Goal: Task Accomplishment & Management: Manage account settings

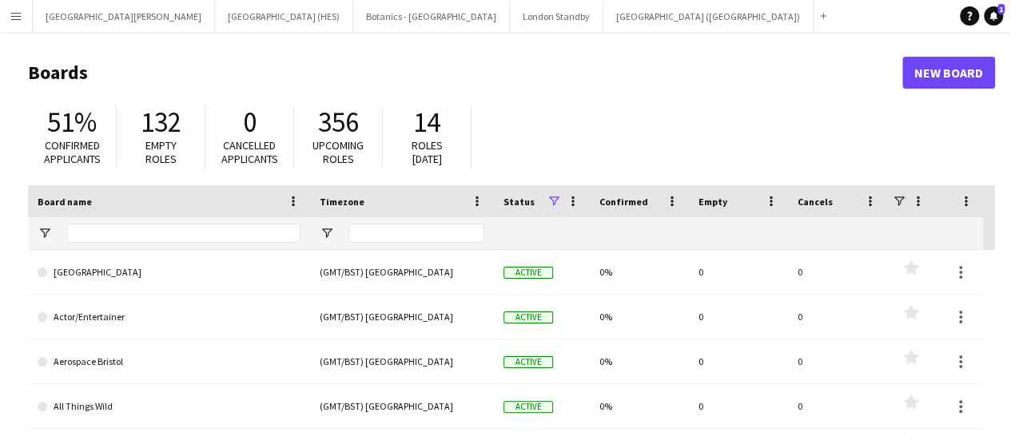
click at [14, 26] on button "Menu" at bounding box center [16, 16] width 32 height 32
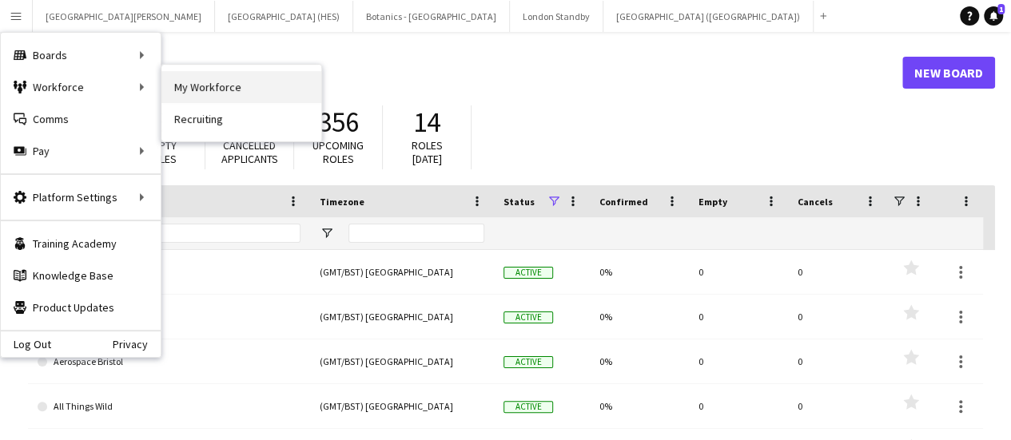
click at [204, 93] on link "My Workforce" at bounding box center [241, 87] width 160 height 32
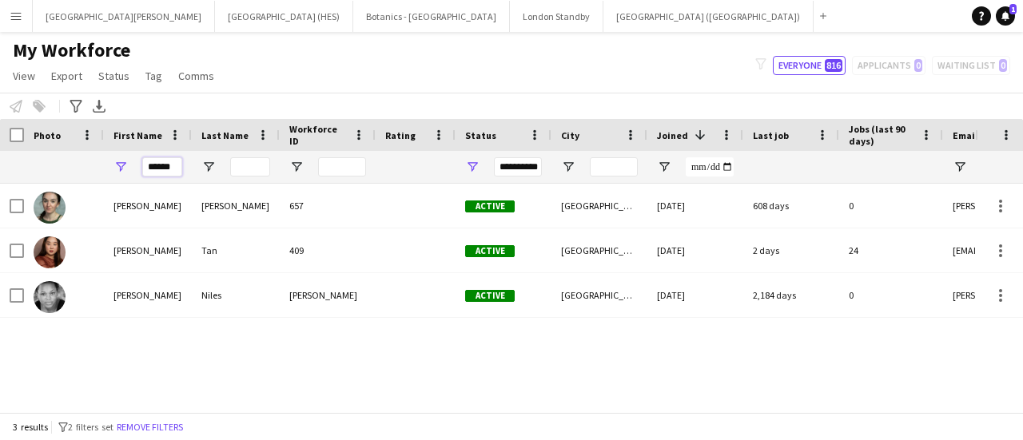
click at [150, 165] on input "******" at bounding box center [162, 166] width 40 height 19
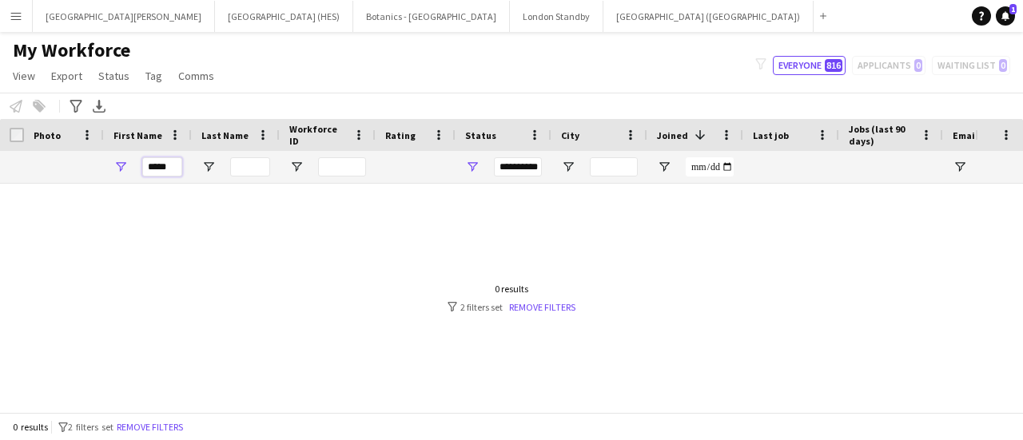
type input "*****"
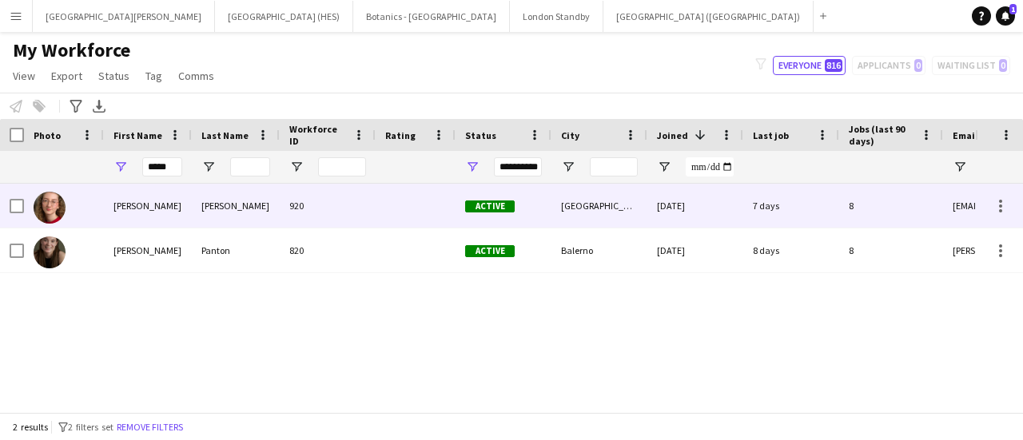
click at [157, 199] on div "[PERSON_NAME]" at bounding box center [148, 206] width 88 height 44
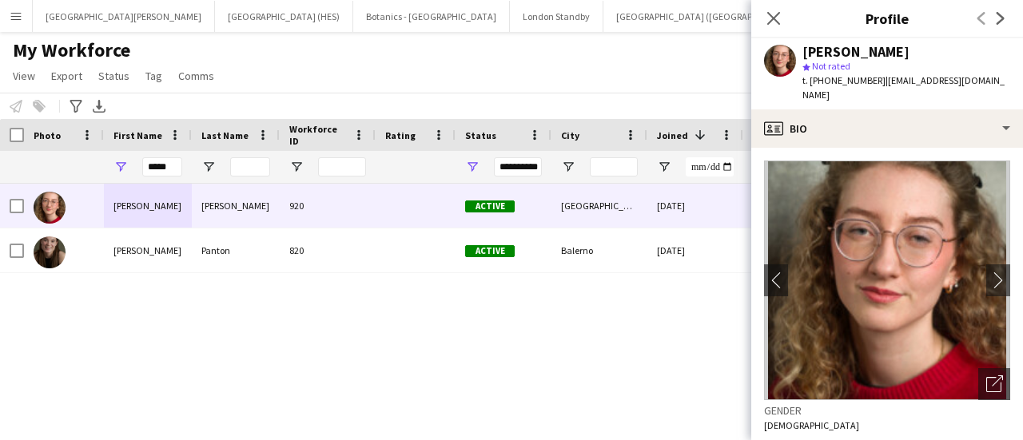
click at [881, 148] on app-crew-profile-bio "chevron-left chevron-right Open photos pop-in Gender [DEMOGRAPHIC_DATA] Birthda…" at bounding box center [887, 294] width 272 height 292
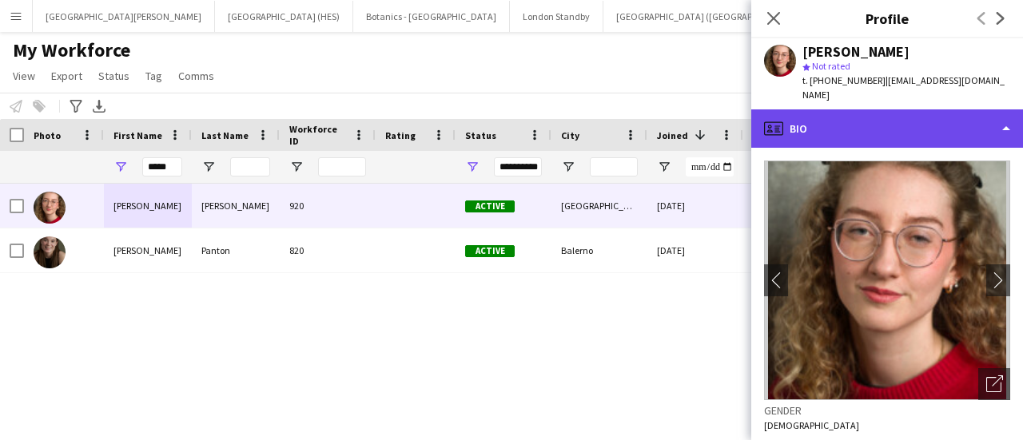
click at [898, 119] on div "profile Bio" at bounding box center [887, 128] width 272 height 38
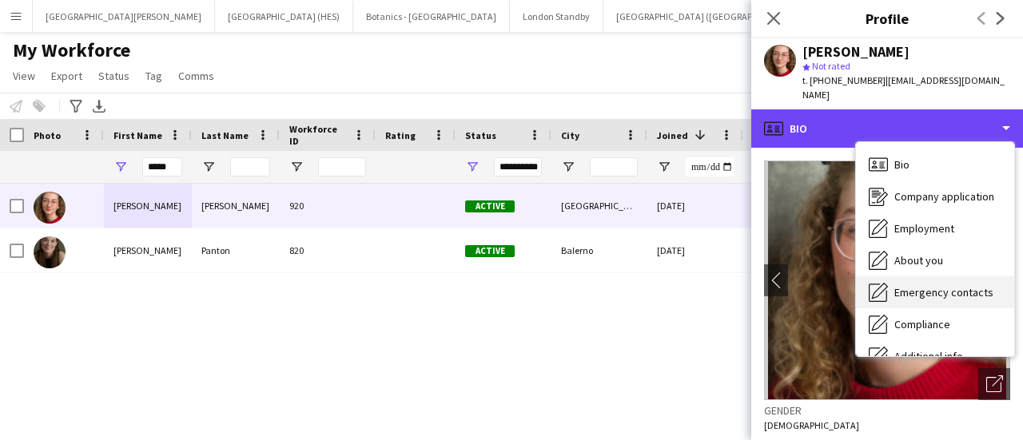
scroll to position [118, 0]
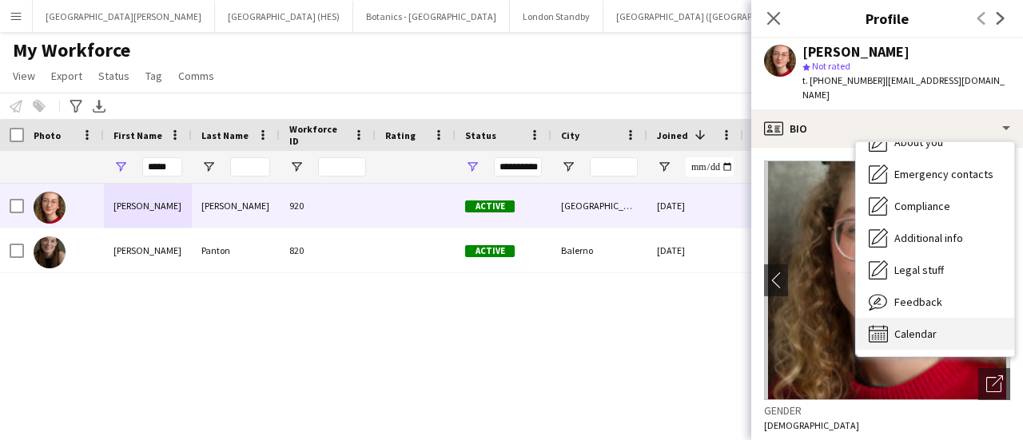
click at [933, 327] on span "Calendar" at bounding box center [915, 334] width 42 height 14
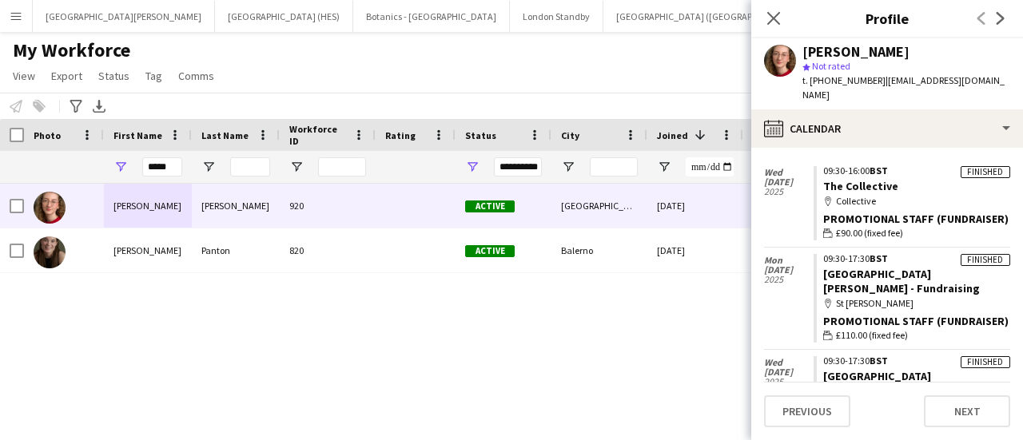
scroll to position [483, 0]
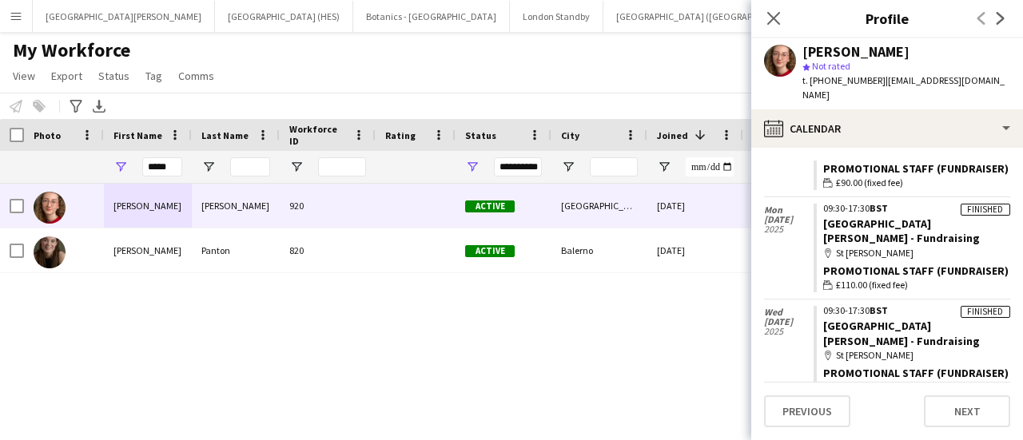
click at [678, 328] on div "[PERSON_NAME] 920 Active [GEOGRAPHIC_DATA] [DATE] 7 days 8 [EMAIL_ADDRESS][DOMA…" at bounding box center [487, 292] width 975 height 217
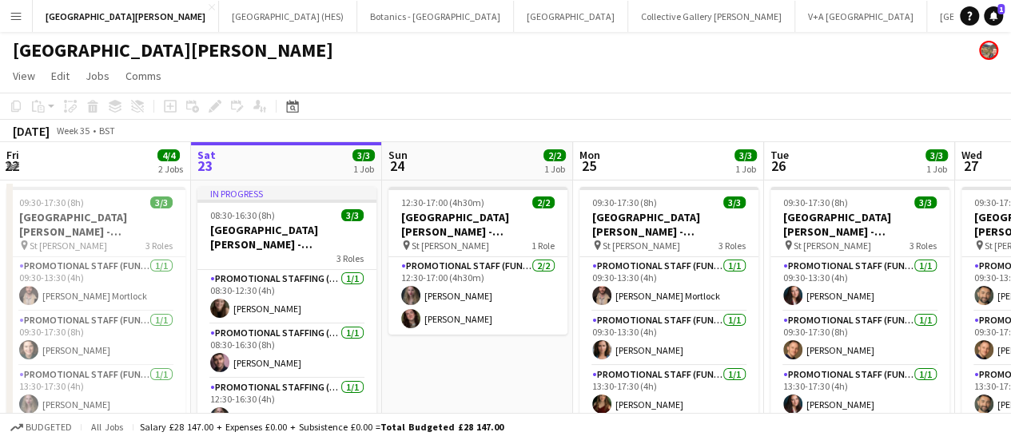
scroll to position [0, 706]
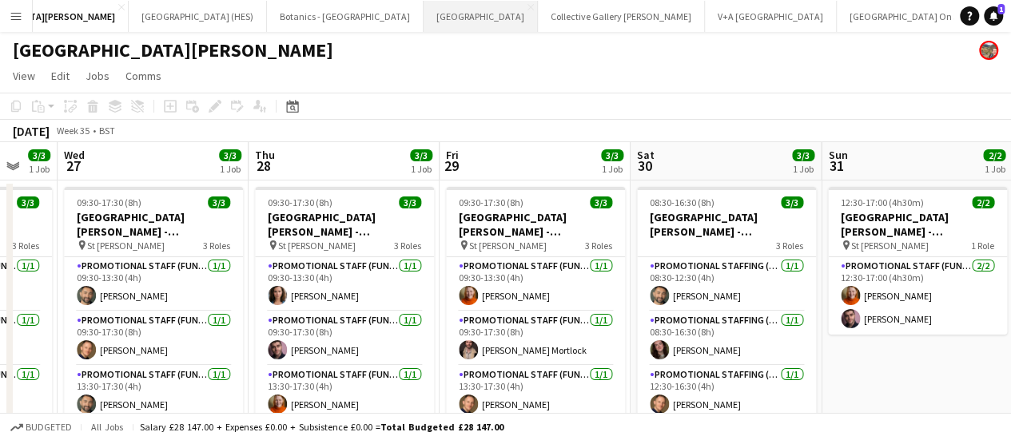
click at [423, 24] on button "NMS National Museum of Scotland Close" at bounding box center [480, 16] width 114 height 31
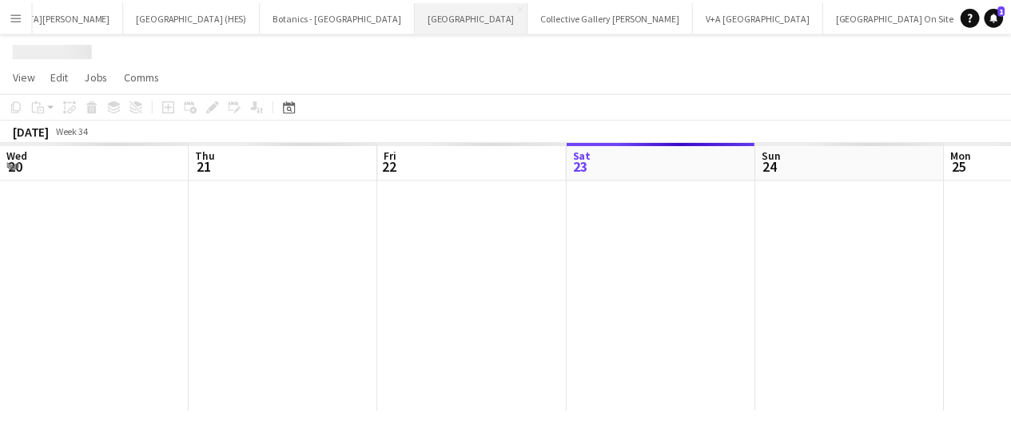
scroll to position [0, 382]
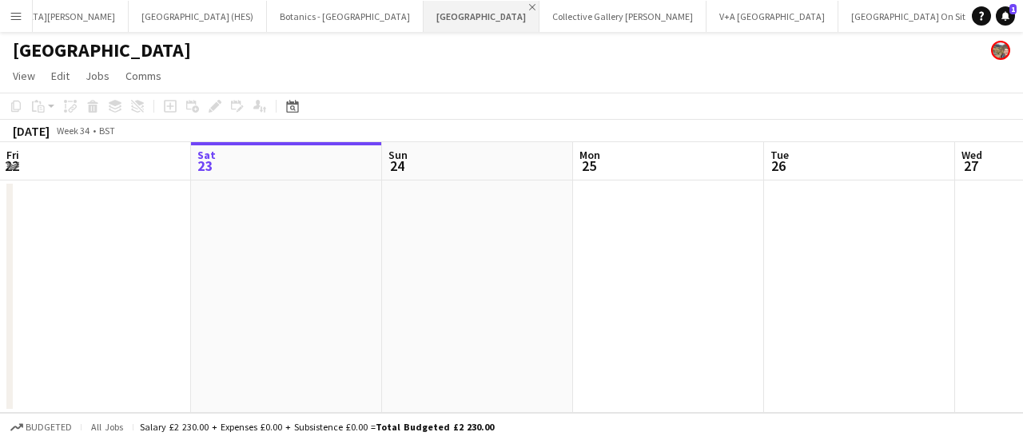
click at [529, 7] on app-icon "Close" at bounding box center [532, 7] width 6 height 6
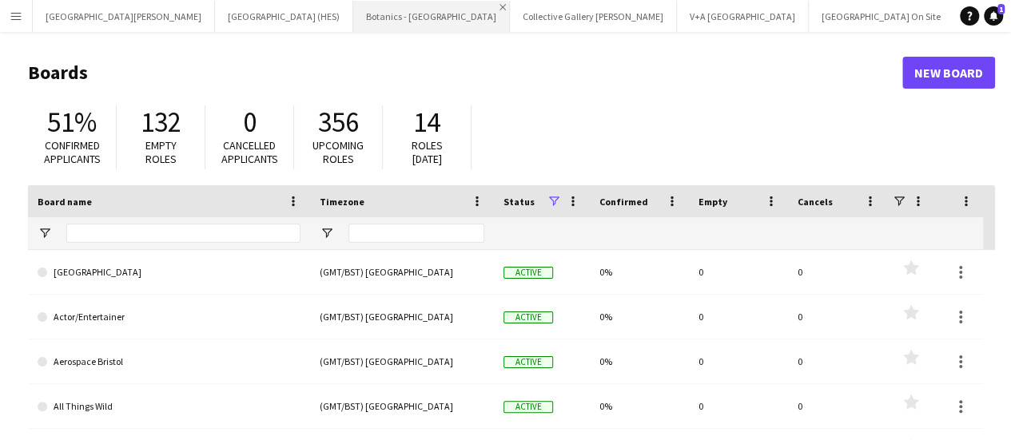
click at [499, 5] on app-icon "Close" at bounding box center [502, 7] width 6 height 6
